Goal: Check status: Check status

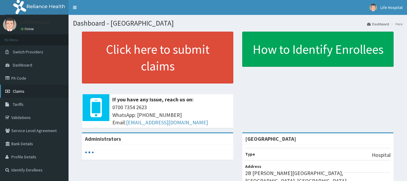
click at [19, 91] on span "Claims" at bounding box center [19, 90] width 12 height 5
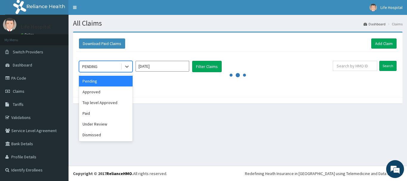
click at [128, 67] on icon at bounding box center [127, 66] width 6 height 6
click at [107, 111] on div "Paid" at bounding box center [106, 113] width 54 height 11
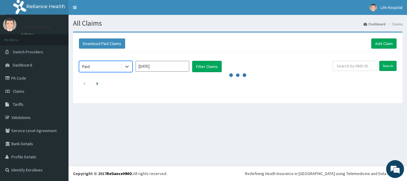
click at [172, 65] on input "Sep 2025" at bounding box center [162, 66] width 54 height 11
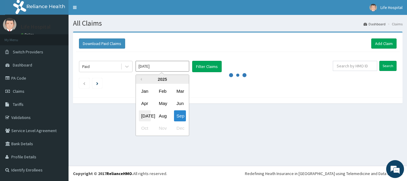
click at [143, 115] on div "Jul" at bounding box center [145, 115] width 12 height 11
type input "Jul 2025"
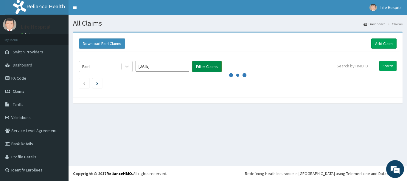
click at [213, 65] on button "Filter Claims" at bounding box center [206, 66] width 29 height 11
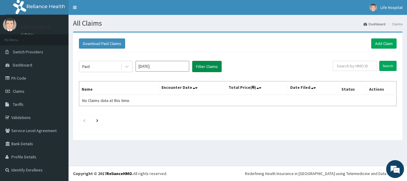
click at [213, 65] on button "Filter Claims" at bounding box center [206, 66] width 29 height 11
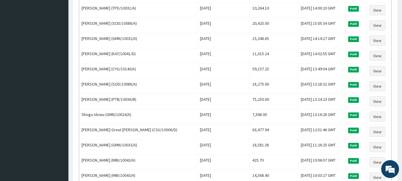
scroll to position [733, 0]
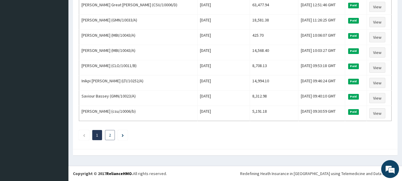
click at [110, 135] on link "2" at bounding box center [110, 134] width 2 height 5
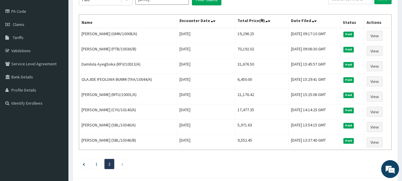
scroll to position [68, 0]
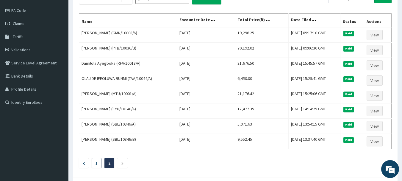
click at [98, 163] on li "1" at bounding box center [97, 163] width 10 height 10
click at [97, 163] on link "1" at bounding box center [97, 162] width 2 height 5
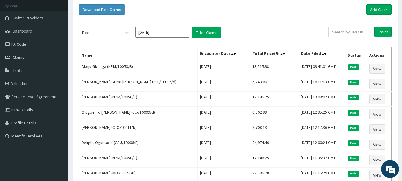
scroll to position [31, 0]
